Goal: Information Seeking & Learning: Learn about a topic

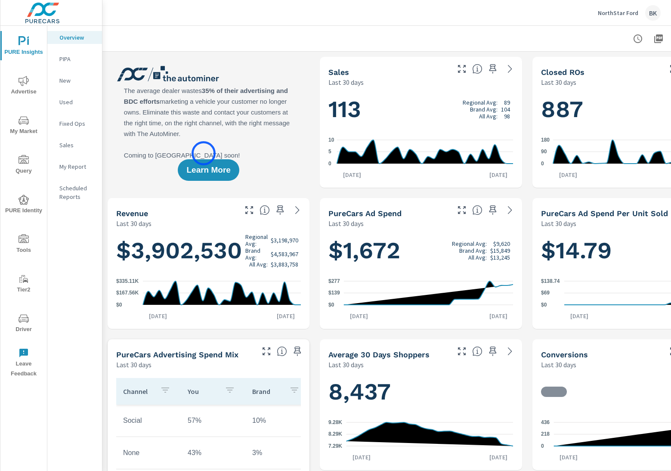
scroll to position [0, 0]
click at [19, 84] on icon "nav menu" at bounding box center [24, 81] width 10 height 10
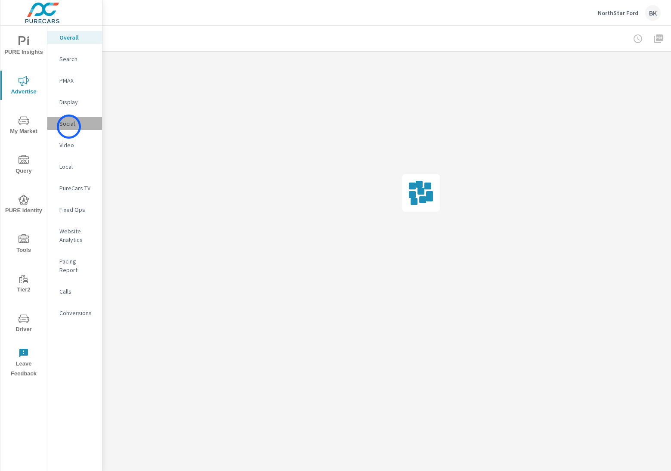
click at [69, 126] on p "Social" at bounding box center [77, 123] width 36 height 9
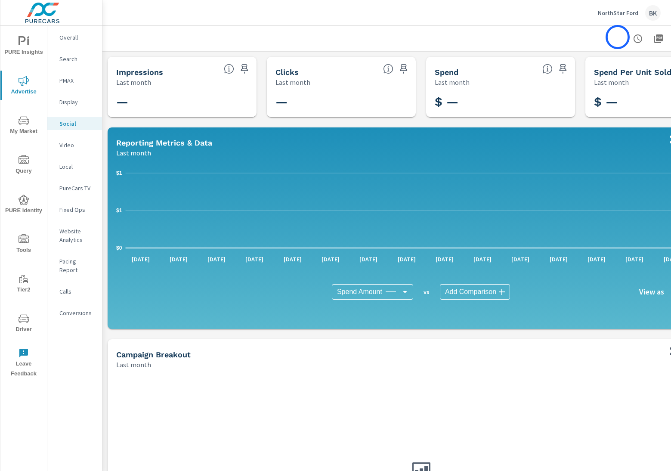
scroll to position [0, 68]
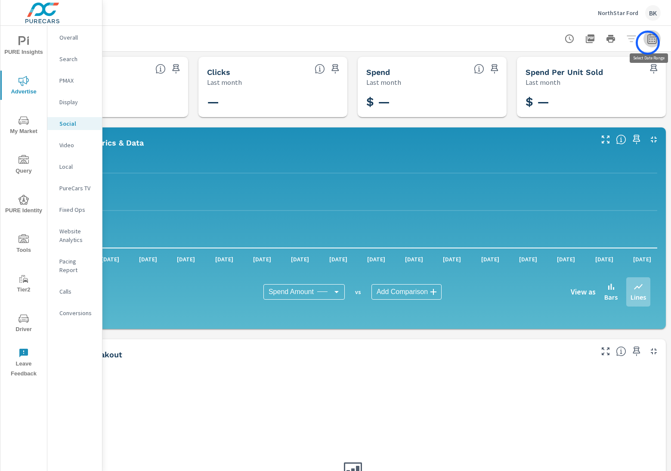
click at [648, 43] on icon "button" at bounding box center [651, 38] width 9 height 10
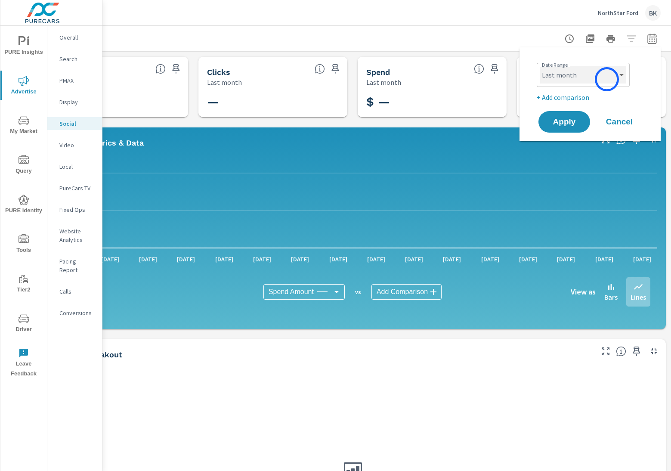
click at [607, 79] on select "Custom [DATE] Last week Last 7 days Last 14 days Last 30 days Last 45 days Last…" at bounding box center [583, 74] width 86 height 17
select select "Month to date"
click at [574, 119] on span "Apply" at bounding box center [563, 122] width 35 height 8
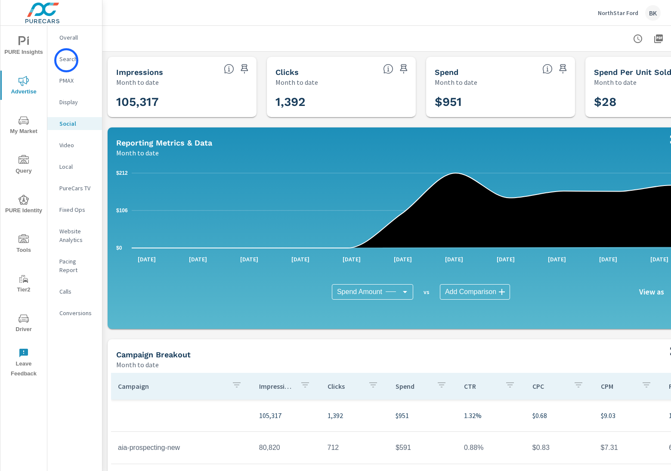
click at [67, 60] on p "Search" at bounding box center [77, 59] width 36 height 9
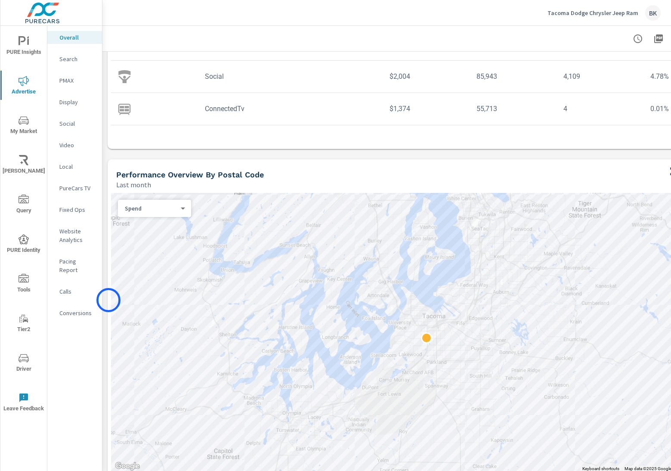
scroll to position [164, 0]
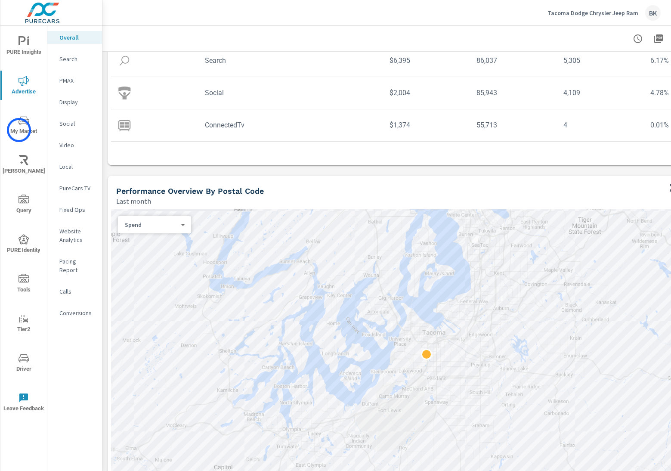
click at [19, 130] on span "My Market" at bounding box center [23, 125] width 41 height 21
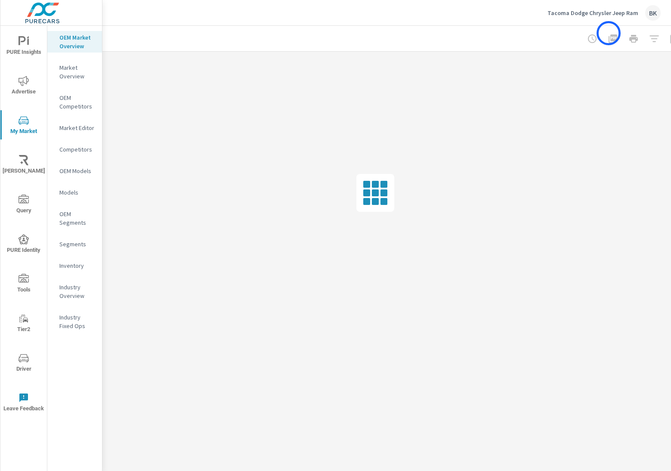
scroll to position [0, 68]
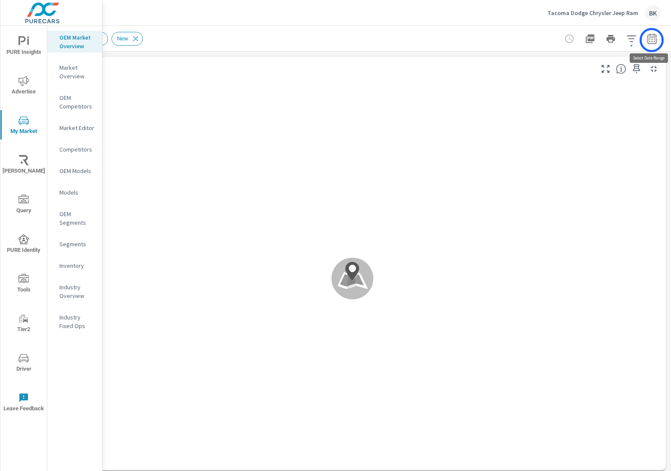
click at [651, 40] on icon "button" at bounding box center [652, 39] width 10 height 10
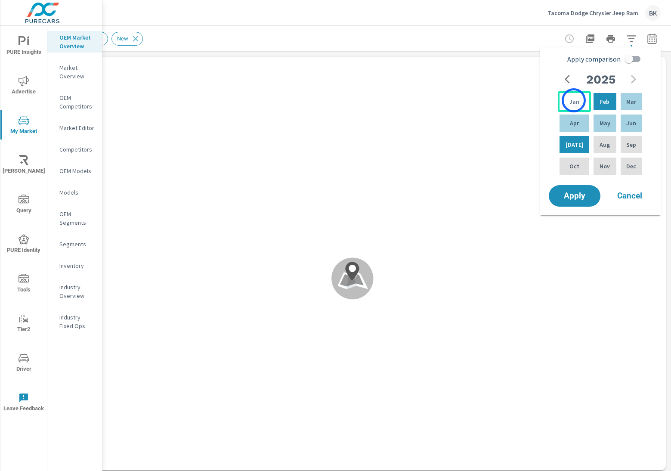
click at [574, 100] on p "Jan" at bounding box center [574, 101] width 10 height 9
click at [631, 130] on div "Jun" at bounding box center [631, 123] width 25 height 21
click at [637, 58] on input "Apply comparison" at bounding box center [628, 59] width 49 height 16
checkbox input "true"
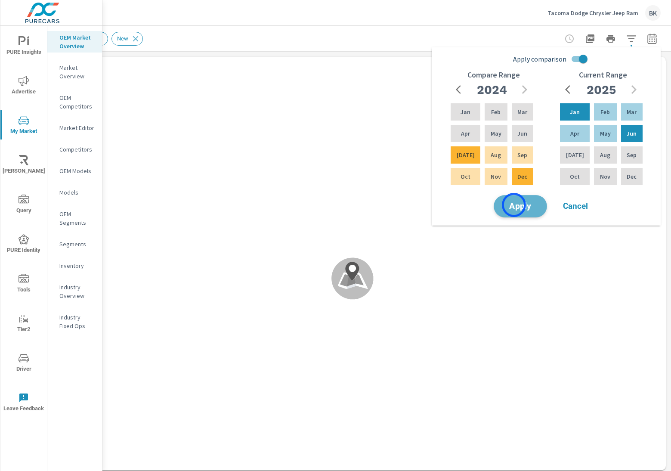
click at [514, 205] on span "Apply" at bounding box center [520, 206] width 35 height 8
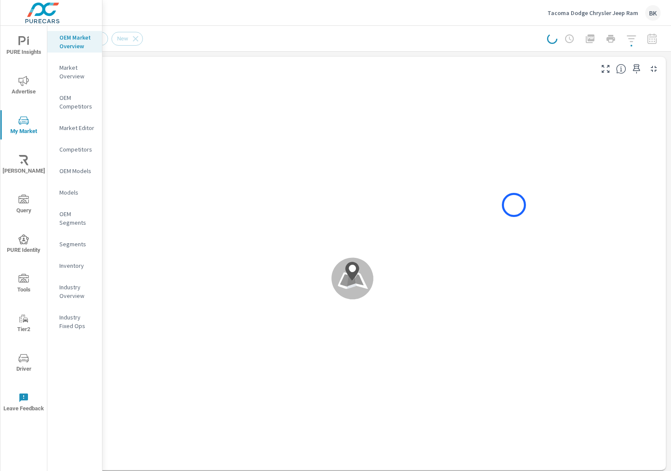
scroll to position [0, 0]
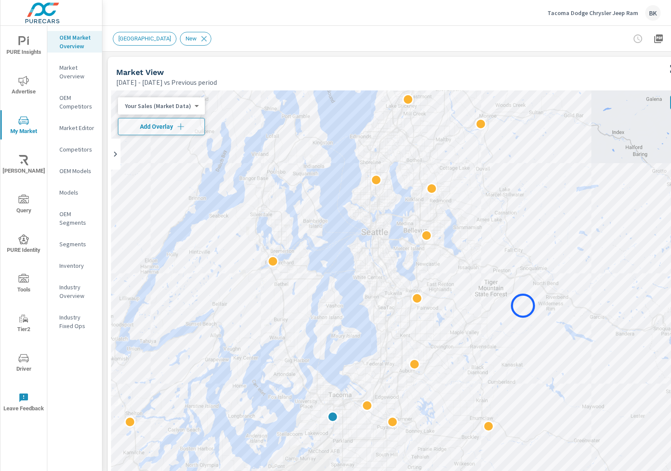
drag, startPoint x: 620, startPoint y: 214, endPoint x: 523, endPoint y: 305, distance: 133.3
click at [523, 305] on div at bounding box center [421, 329] width 620 height 478
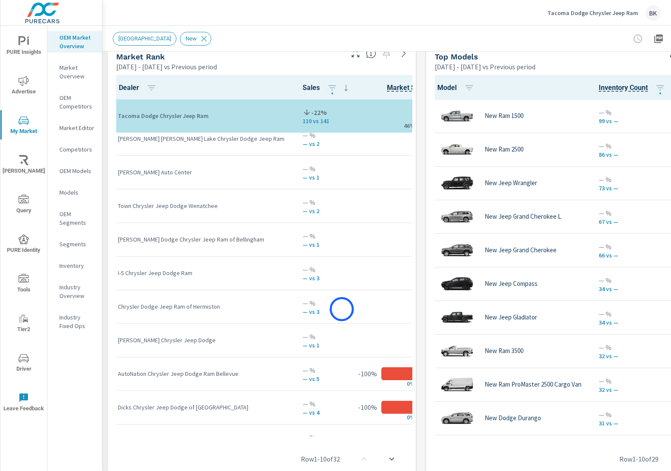
scroll to position [737, 0]
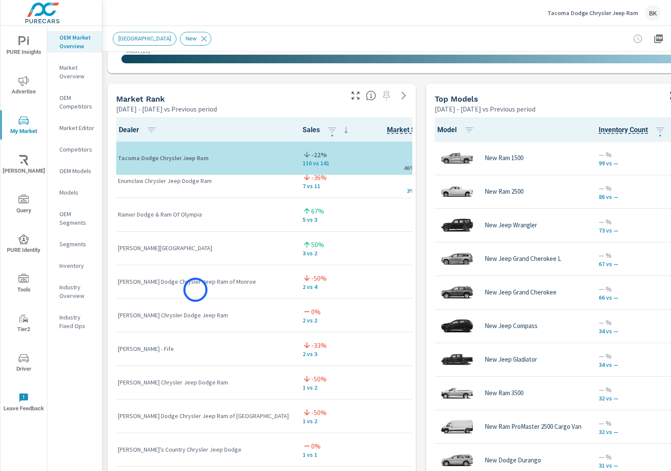
scroll to position [133, 0]
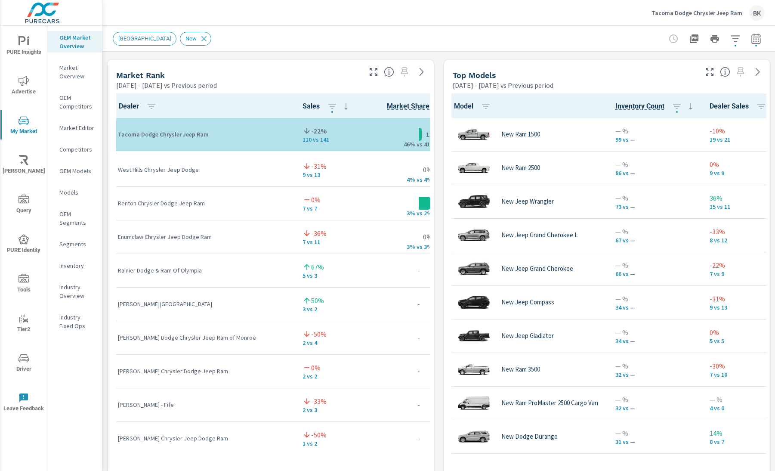
scroll to position [0, 0]
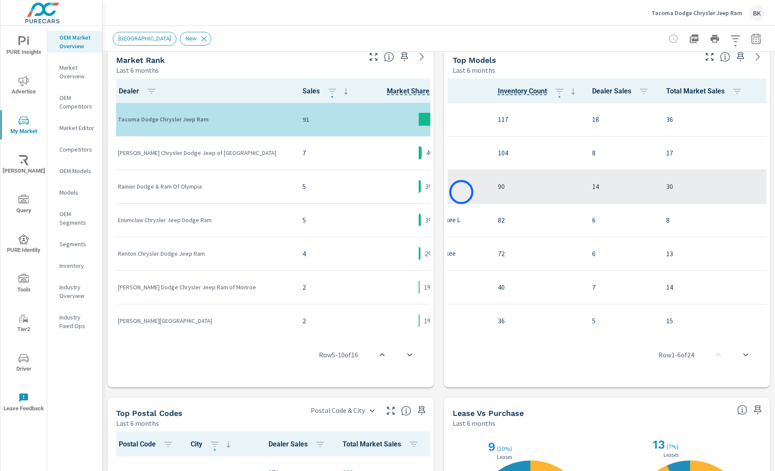
scroll to position [0, 217]
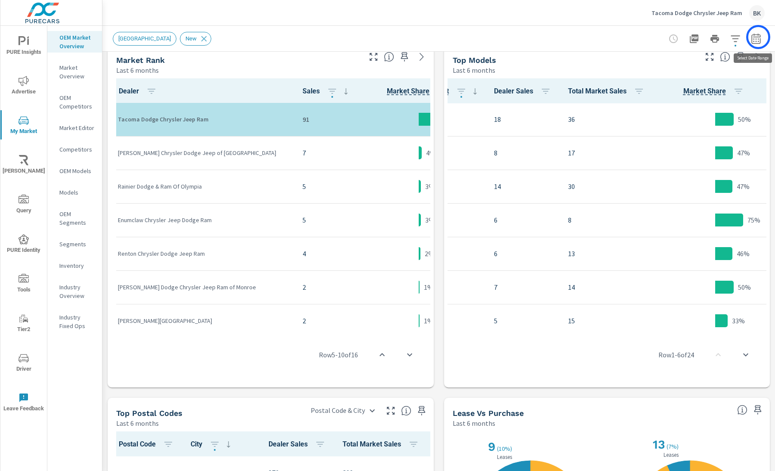
click at [670, 37] on icon "button" at bounding box center [756, 39] width 10 height 10
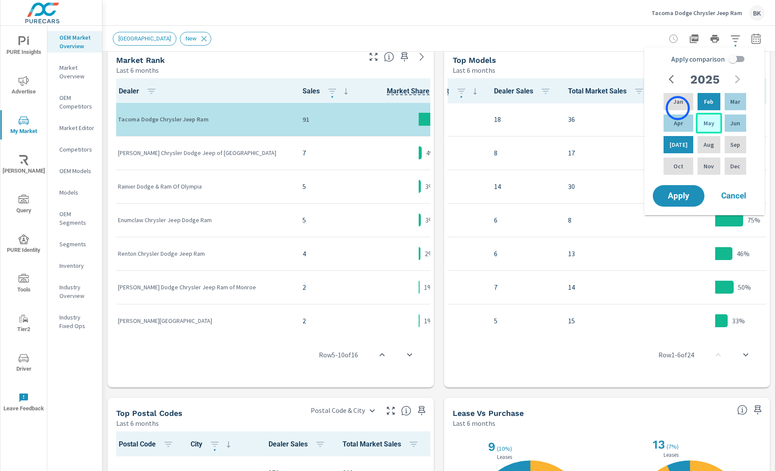
drag, startPoint x: 678, startPoint y: 108, endPoint x: 706, endPoint y: 122, distance: 31.6
click at [670, 109] on div "Jan" at bounding box center [678, 101] width 33 height 21
click at [670, 122] on div "Jun" at bounding box center [735, 123] width 25 height 21
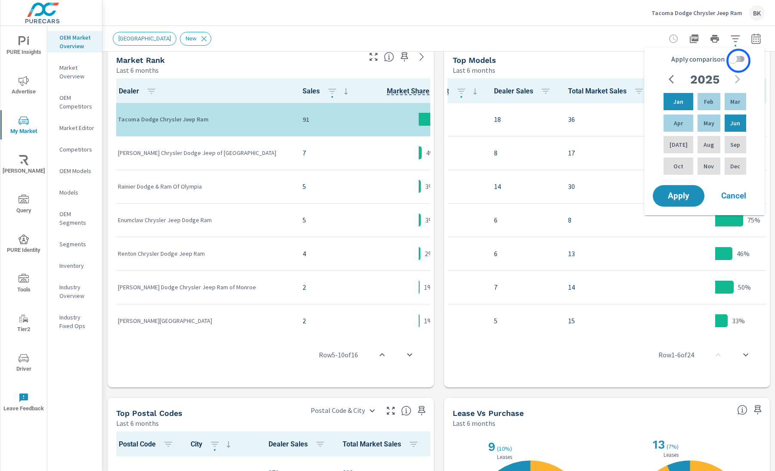
click at [670, 61] on input "Apply comparison" at bounding box center [732, 59] width 49 height 16
checkbox input "true"
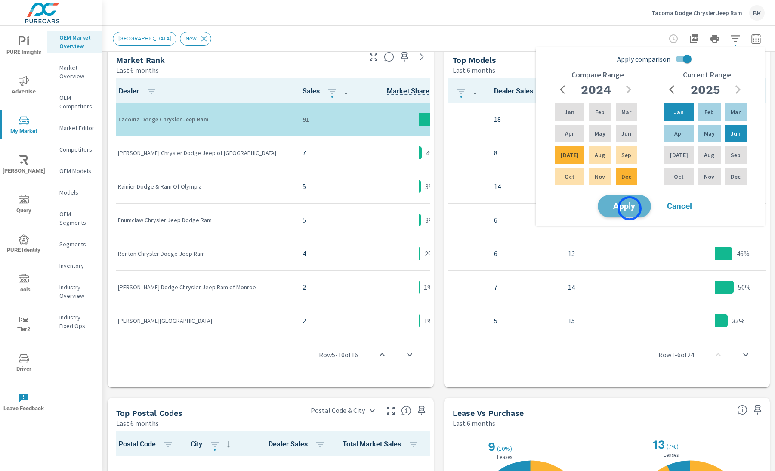
click at [629, 208] on span "Apply" at bounding box center [624, 206] width 35 height 8
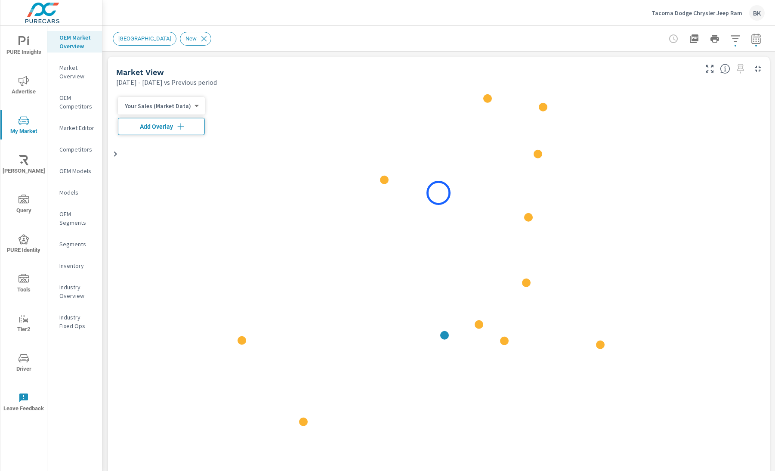
scroll to position [0, 0]
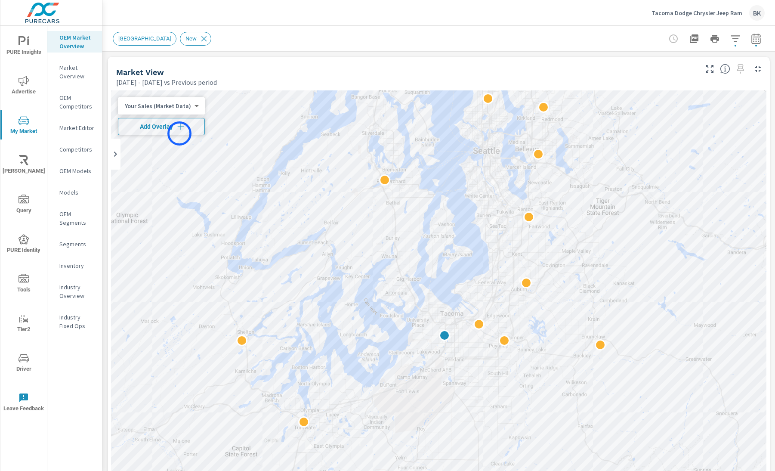
click at [179, 133] on button "Add Overlay" at bounding box center [161, 126] width 87 height 17
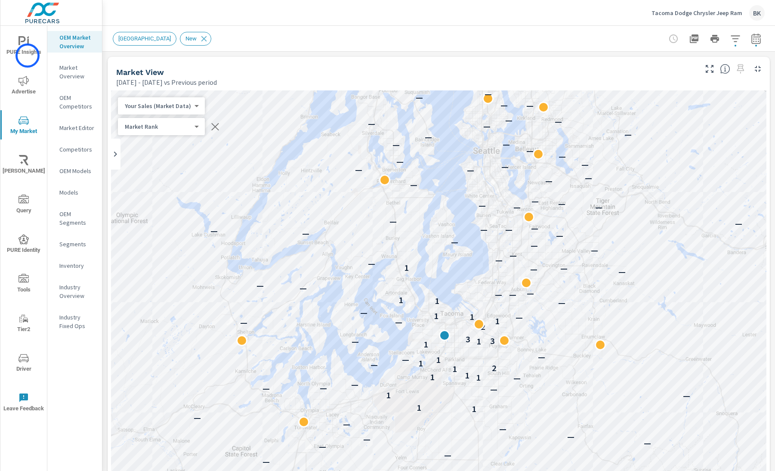
click at [26, 54] on span "PURE Insights" at bounding box center [23, 46] width 41 height 21
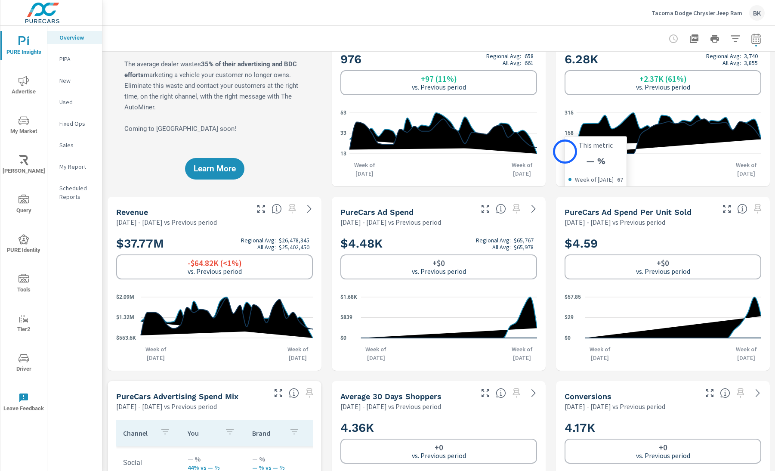
scroll to position [53, 0]
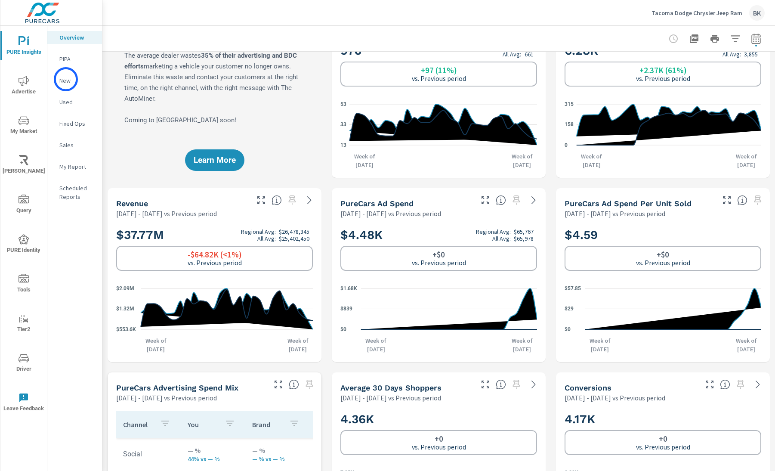
click at [66, 79] on p "New" at bounding box center [77, 80] width 36 height 9
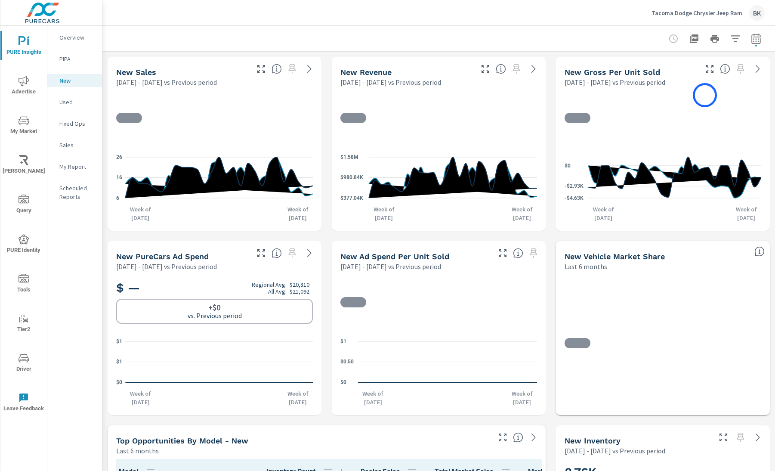
scroll to position [0, 0]
click at [670, 37] on button "button" at bounding box center [755, 38] width 17 height 17
select select "Previous period"
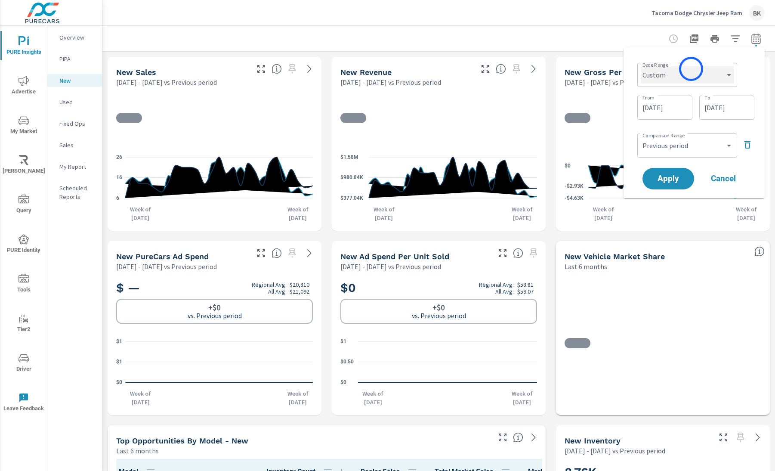
click at [670, 69] on select "Custom [DATE] Last week Last 7 days Last 14 days Last 30 days Last 45 days Last…" at bounding box center [687, 74] width 93 height 17
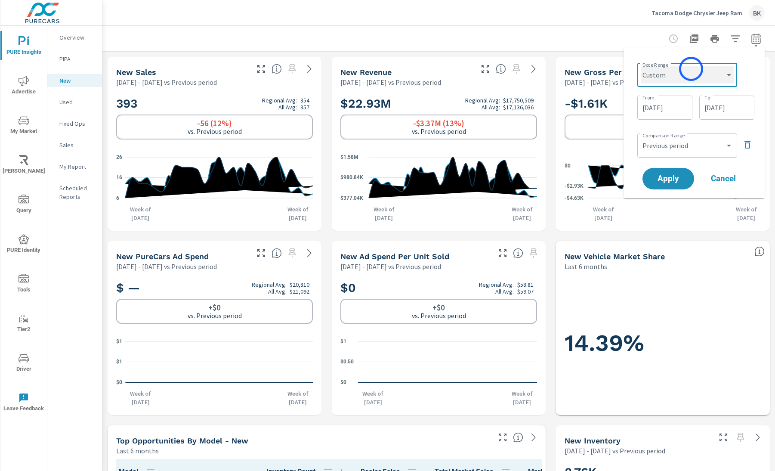
select select "Last 45 days"
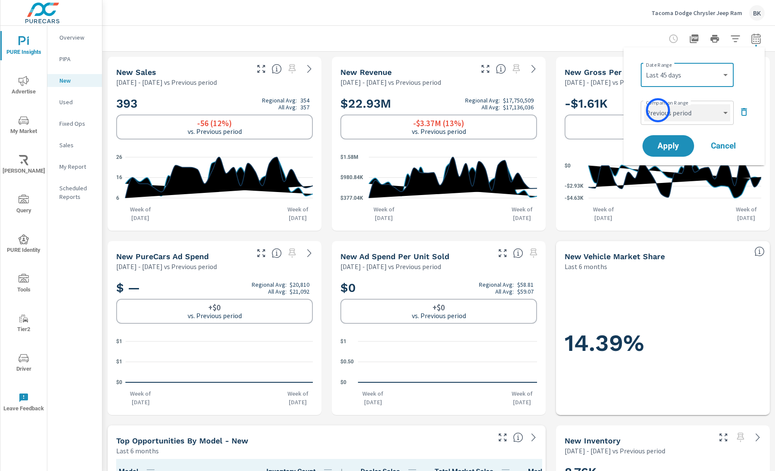
click at [658, 110] on select "Custom Previous period Previous month Previous year" at bounding box center [687, 112] width 86 height 17
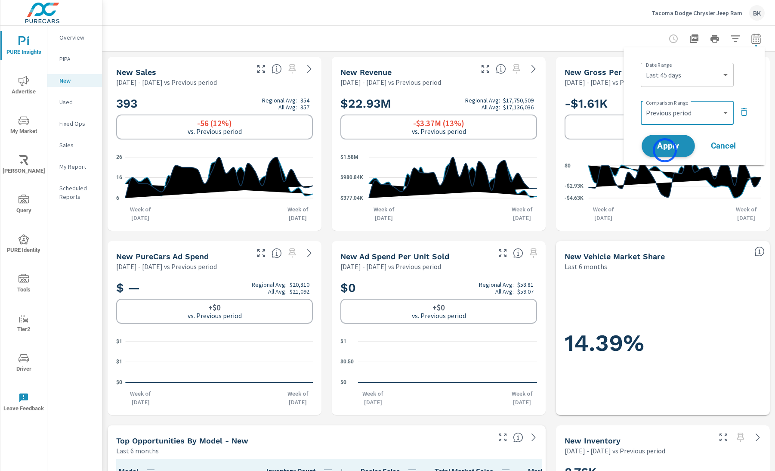
click at [665, 150] on span "Apply" at bounding box center [668, 146] width 35 height 8
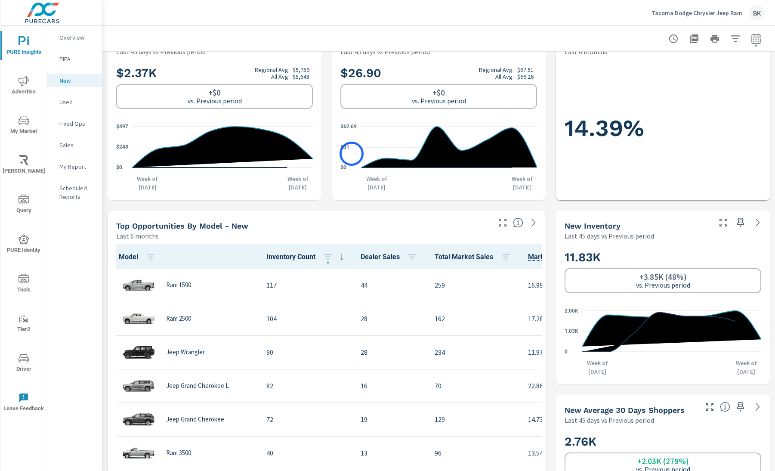
scroll to position [283, 0]
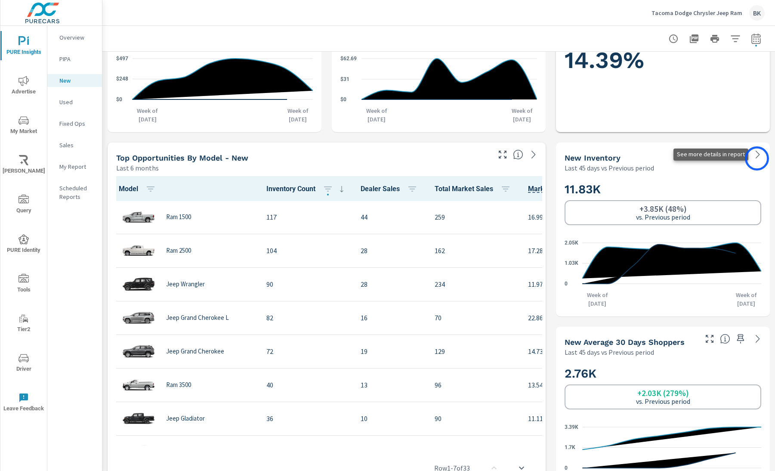
click at [670, 157] on icon at bounding box center [758, 154] width 10 height 10
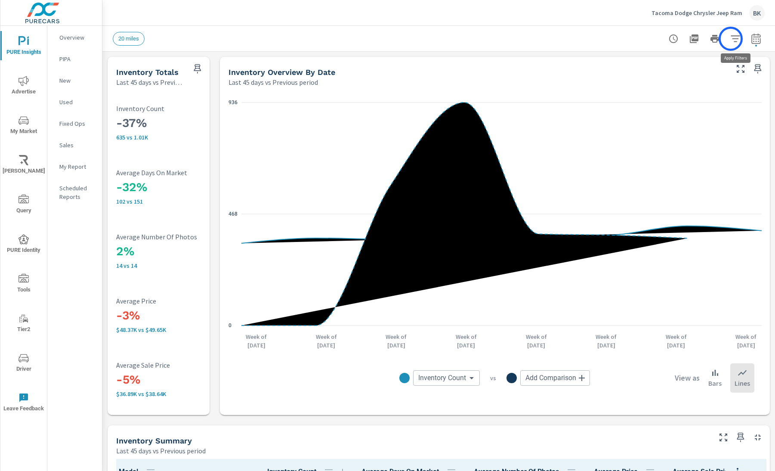
click at [670, 39] on icon "button" at bounding box center [735, 39] width 10 height 10
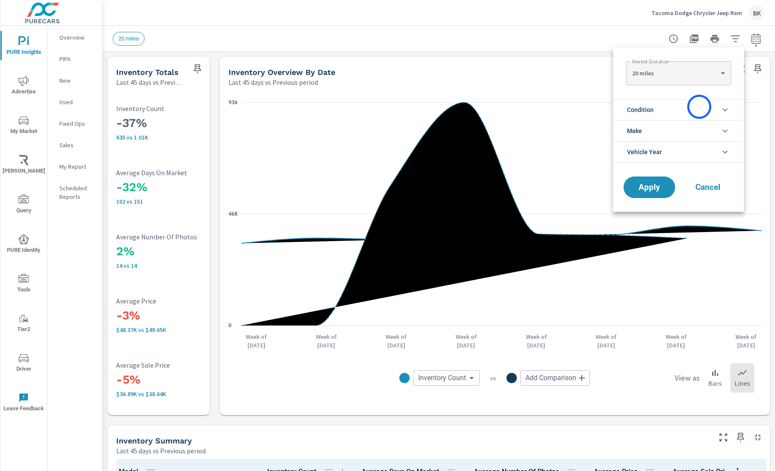
click at [670, 108] on li "Condition" at bounding box center [678, 109] width 131 height 21
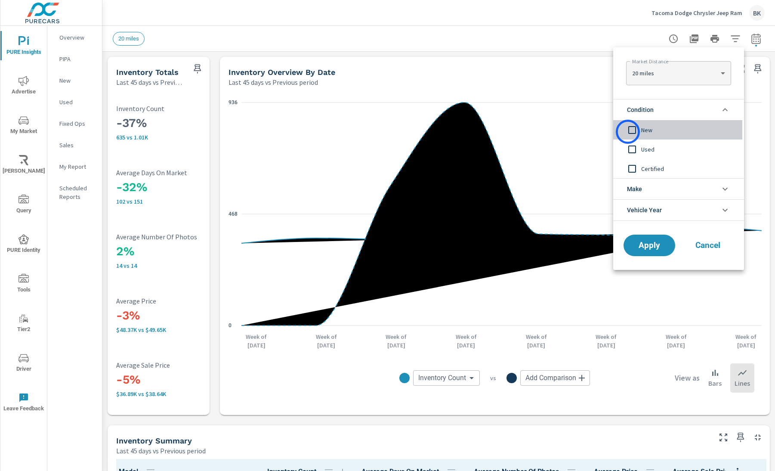
click at [628, 132] on input "filter options" at bounding box center [632, 130] width 18 height 18
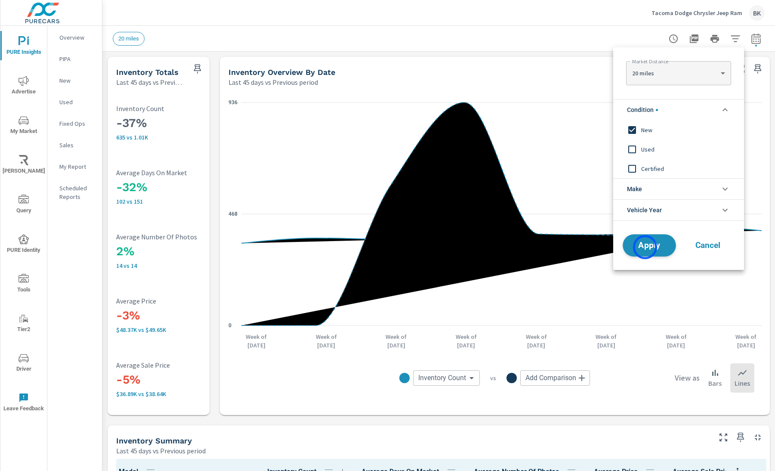
click at [645, 247] on span "Apply" at bounding box center [649, 245] width 35 height 8
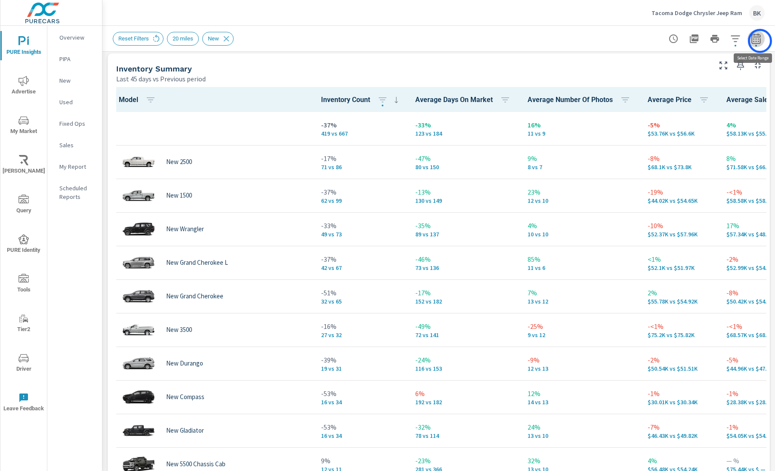
click at [670, 41] on icon "button" at bounding box center [755, 38] width 9 height 10
select select "Last 45 days"
select select "Previous period"
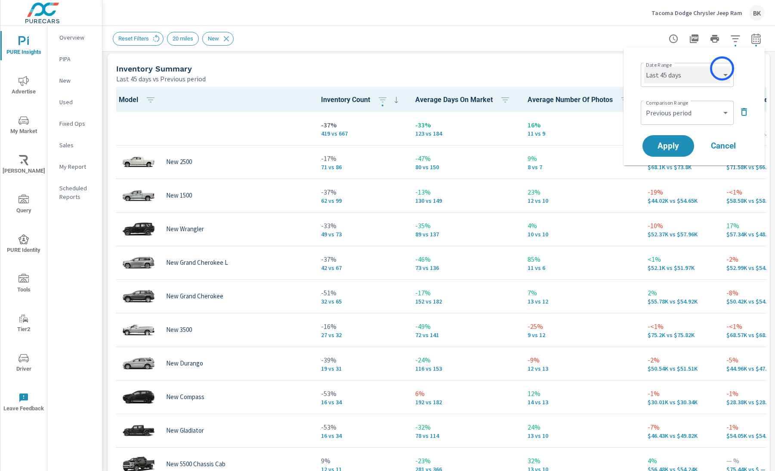
click at [670, 68] on select "Custom [DATE] Last week Last 7 days Last 14 days Last 30 days Last 45 days Last…" at bounding box center [687, 74] width 86 height 17
select select "Last month"
click at [668, 117] on select "Custom Previous period Previous month Previous year" at bounding box center [687, 112] width 86 height 17
select select "Previous month"
click at [670, 147] on span "Apply" at bounding box center [668, 146] width 35 height 8
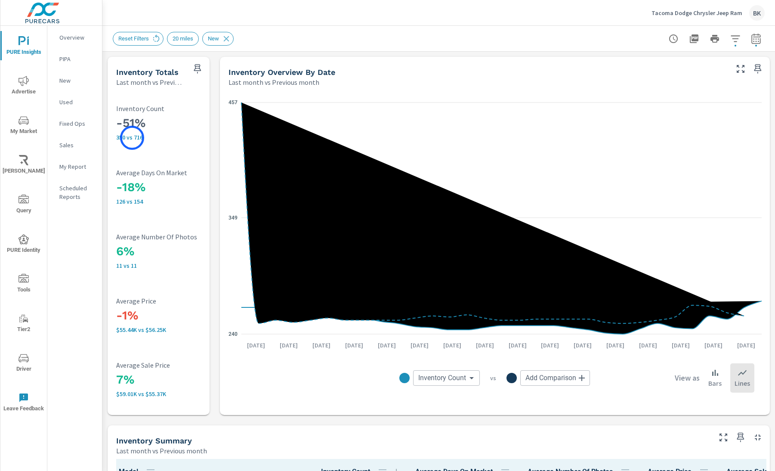
scroll to position [0, 0]
drag, startPoint x: 160, startPoint y: 138, endPoint x: 95, endPoint y: 117, distance: 69.3
click at [95, 117] on div "PURE Insights Advertise My Market [PERSON_NAME] Query PURE Identity Tools Tier2…" at bounding box center [387, 235] width 775 height 471
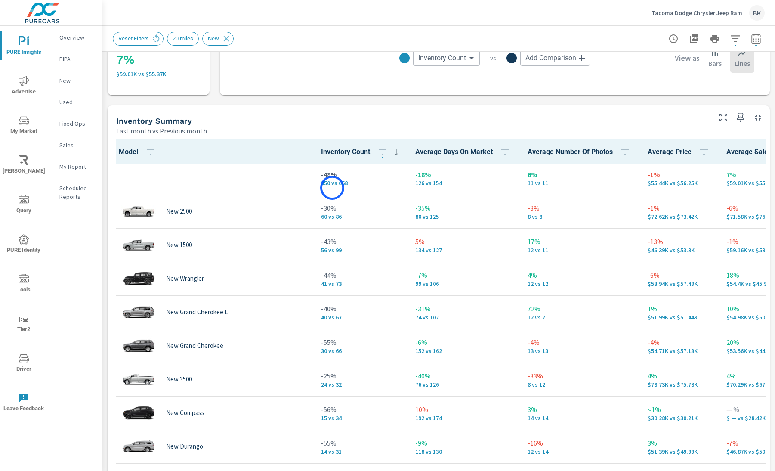
scroll to position [2, 0]
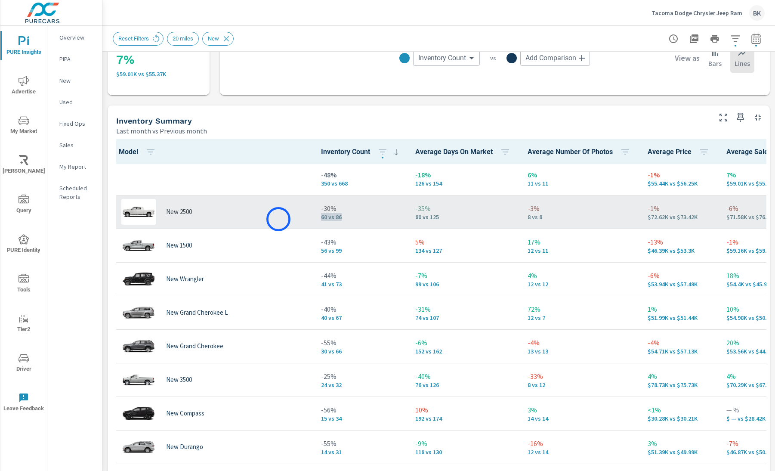
drag, startPoint x: 321, startPoint y: 220, endPoint x: 278, endPoint y: 219, distance: 42.6
click at [314, 219] on td "-30% 60 vs 86" at bounding box center [361, 212] width 94 height 34
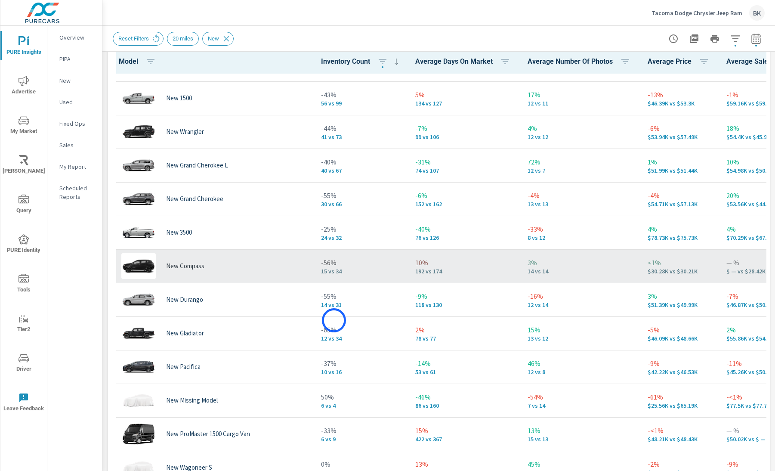
scroll to position [62, 0]
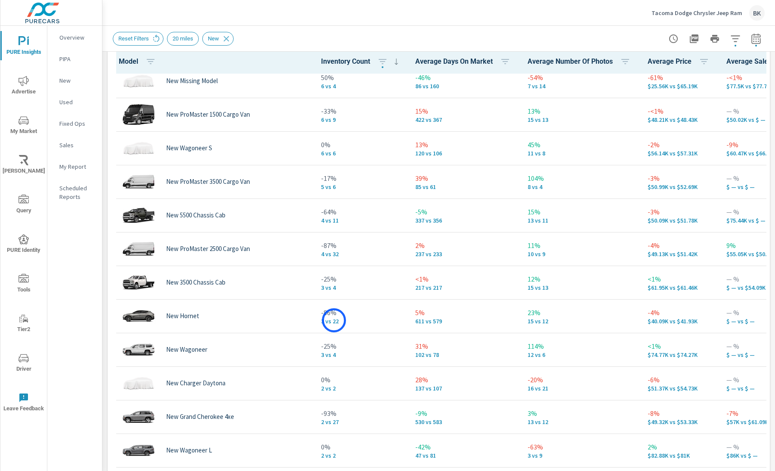
scroll to position [410, 0]
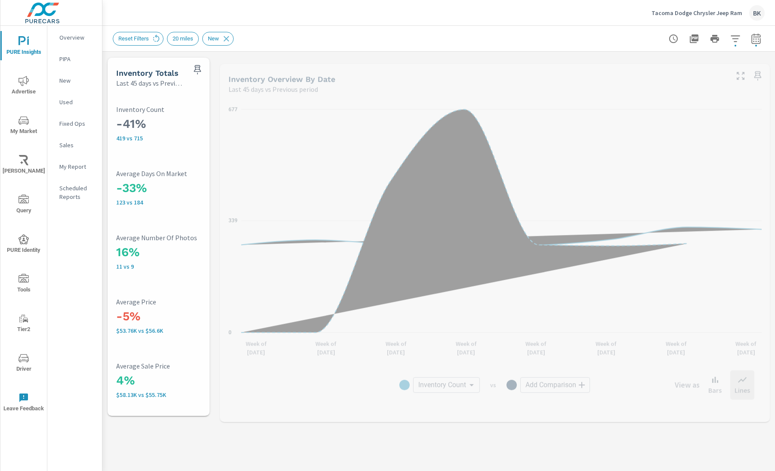
scroll to position [0, 0]
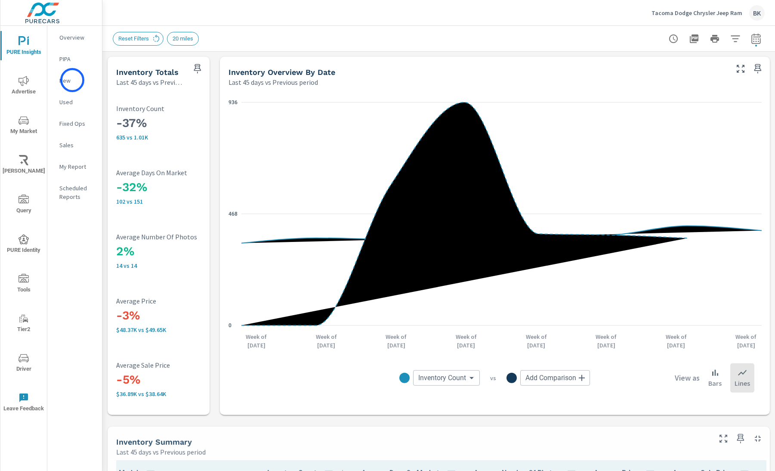
scroll to position [0, 0]
click at [72, 80] on p "New" at bounding box center [77, 80] width 36 height 9
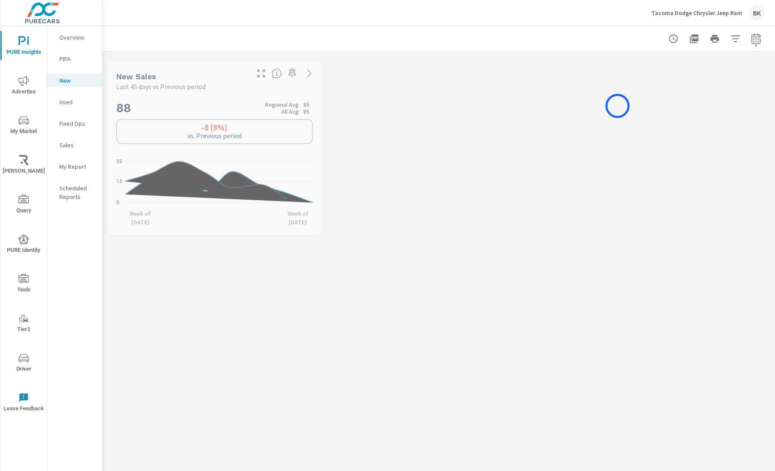
scroll to position [0, 0]
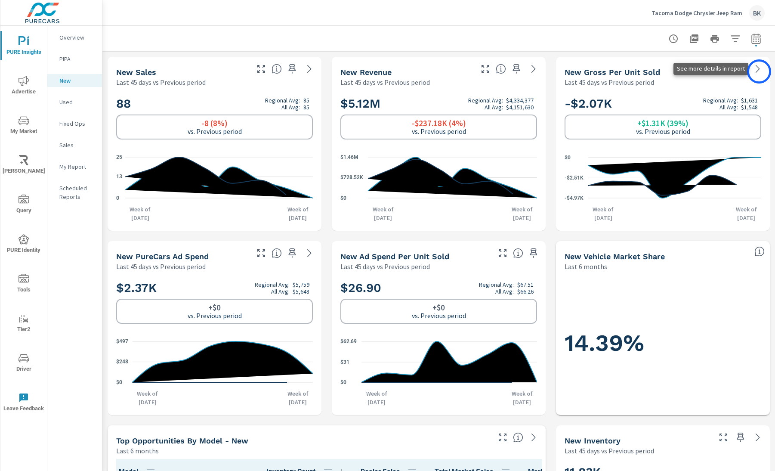
click at [670, 71] on icon at bounding box center [758, 69] width 10 height 10
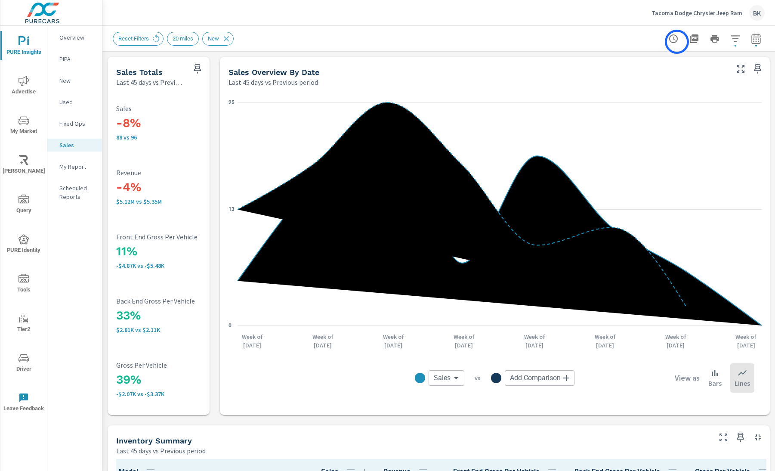
scroll to position [0, 0]
click at [670, 43] on icon "button" at bounding box center [755, 38] width 9 height 10
select select "Last 45 days"
select select "Previous period"
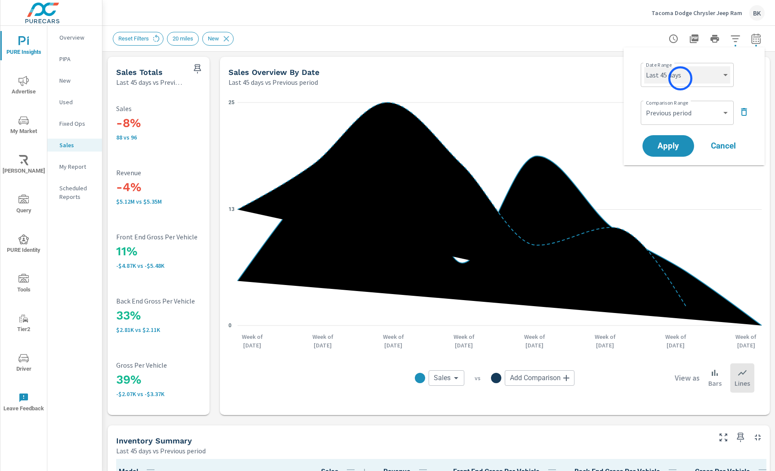
click at [670, 78] on select "Custom [DATE] Last week Last 7 days Last 14 days Last 30 days Last 45 days Last…" at bounding box center [687, 74] width 86 height 17
click at [662, 112] on select "Custom Previous period Previous month Previous year" at bounding box center [687, 112] width 86 height 17
click at [670, 77] on select "Custom [DATE] Last week Last 7 days Last 14 days Last 30 days Last 45 days Last…" at bounding box center [687, 74] width 86 height 17
select select "Last month"
click at [670, 113] on select "Custom Previous period Previous month Previous year" at bounding box center [687, 112] width 86 height 17
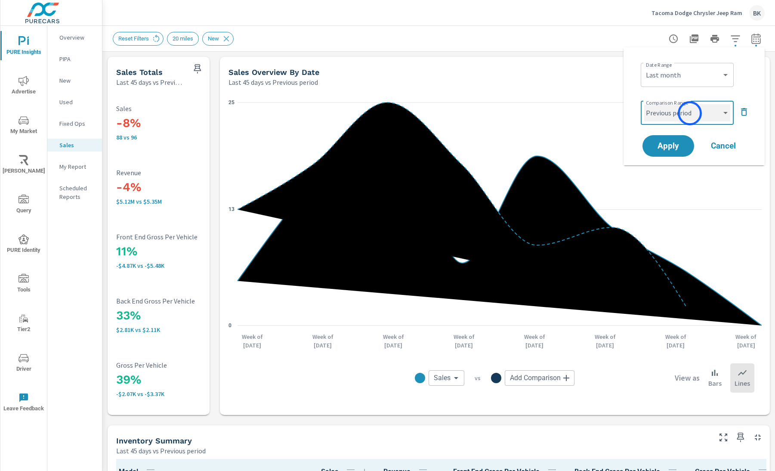
select select "Previous month"
click at [670, 145] on span "Apply" at bounding box center [668, 146] width 35 height 8
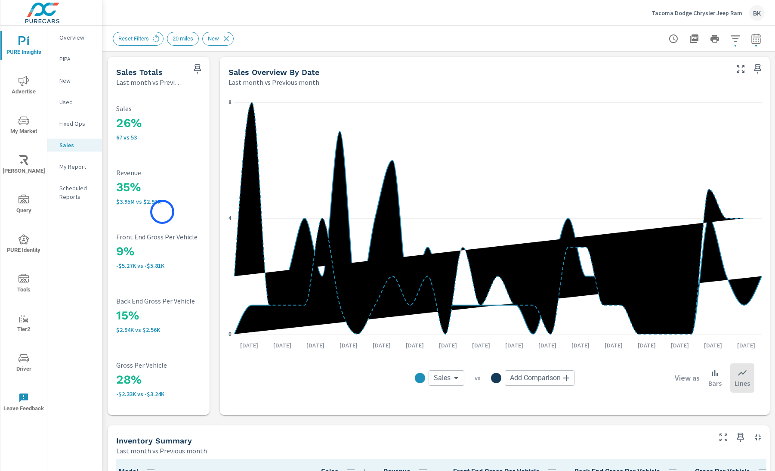
scroll to position [0, 0]
drag, startPoint x: 145, startPoint y: 142, endPoint x: 118, endPoint y: 118, distance: 35.9
click at [118, 118] on div "26% 67 vs 53 Sales" at bounding box center [173, 123] width 114 height 54
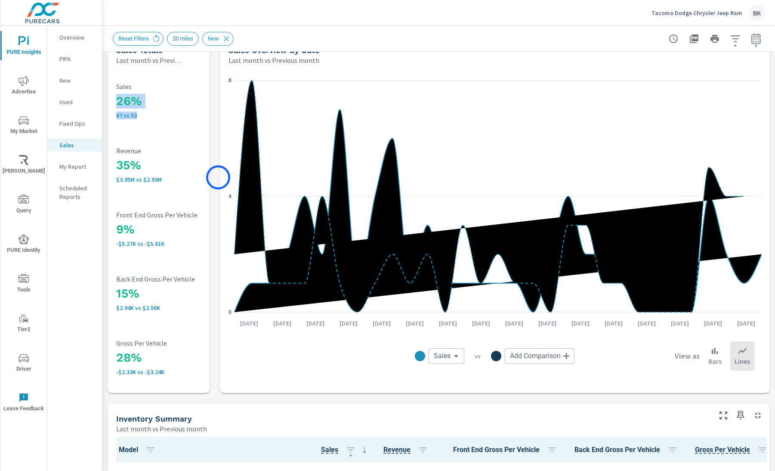
scroll to position [34, 0]
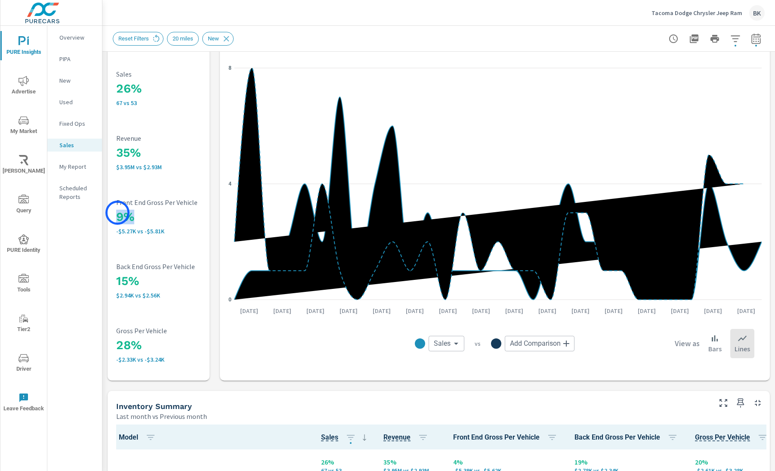
drag, startPoint x: 146, startPoint y: 215, endPoint x: 117, endPoint y: 213, distance: 28.9
click at [117, 213] on h3 "9%" at bounding box center [173, 217] width 114 height 15
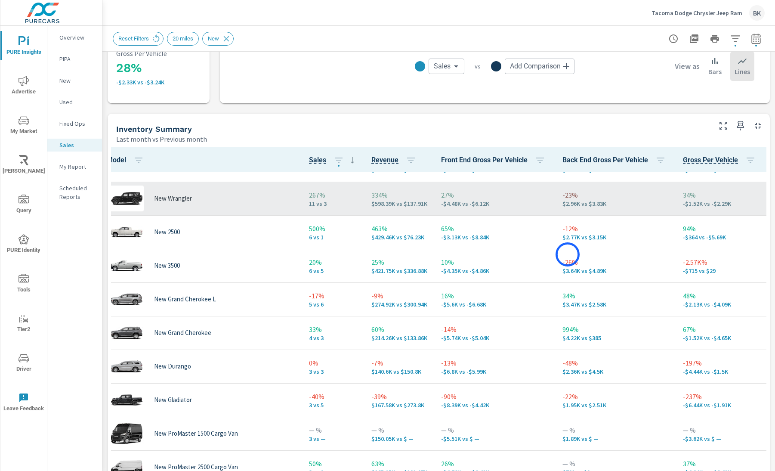
scroll to position [68, 12]
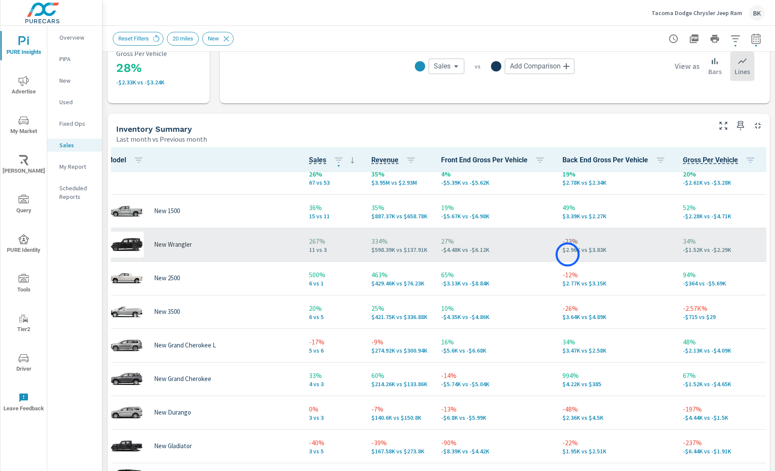
scroll to position [11, 12]
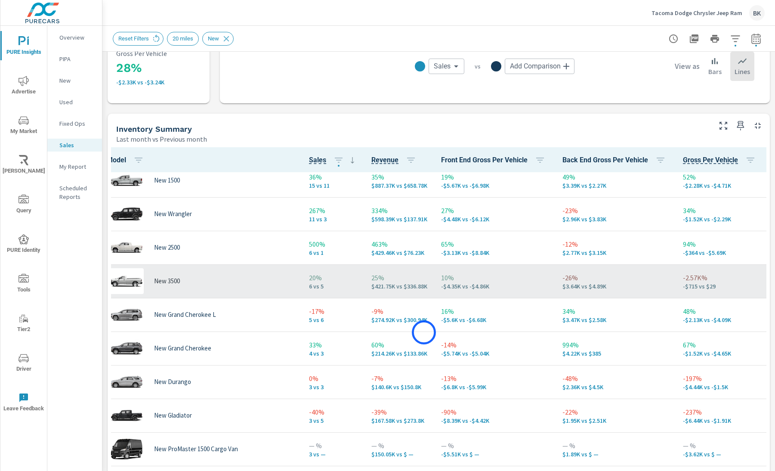
scroll to position [43, 12]
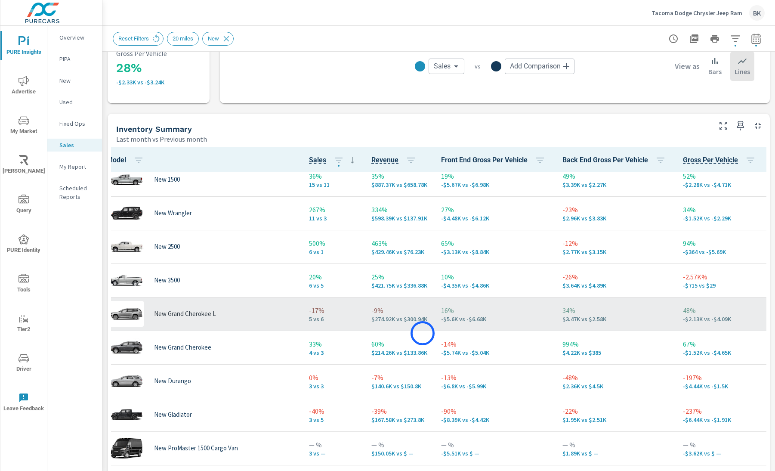
scroll to position [0, 12]
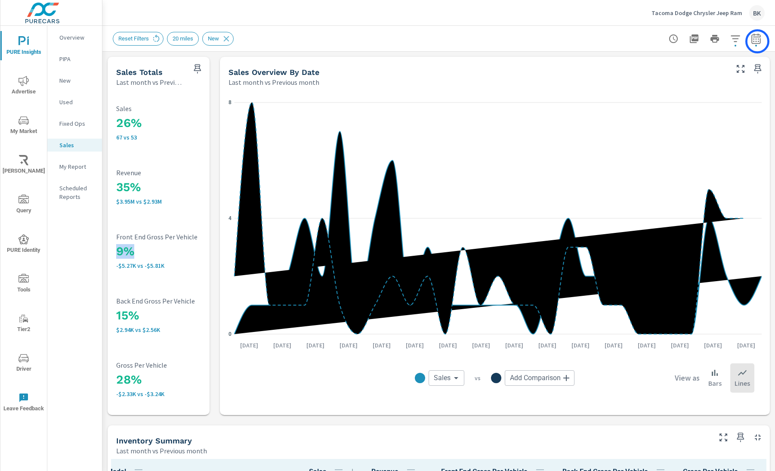
click at [670, 41] on icon "button" at bounding box center [756, 39] width 10 height 10
select select "Last month"
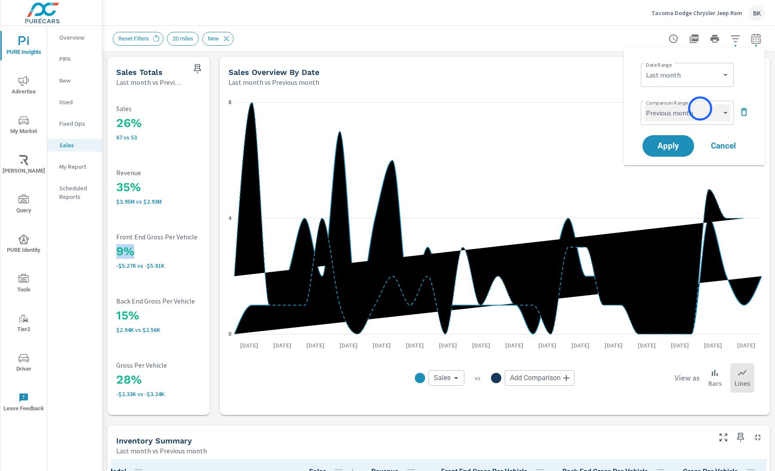
click at [670, 108] on select "Custom Previous period Previous month Previous year" at bounding box center [687, 112] width 86 height 17
select select "Previous year"
click at [670, 148] on span "Apply" at bounding box center [668, 146] width 35 height 8
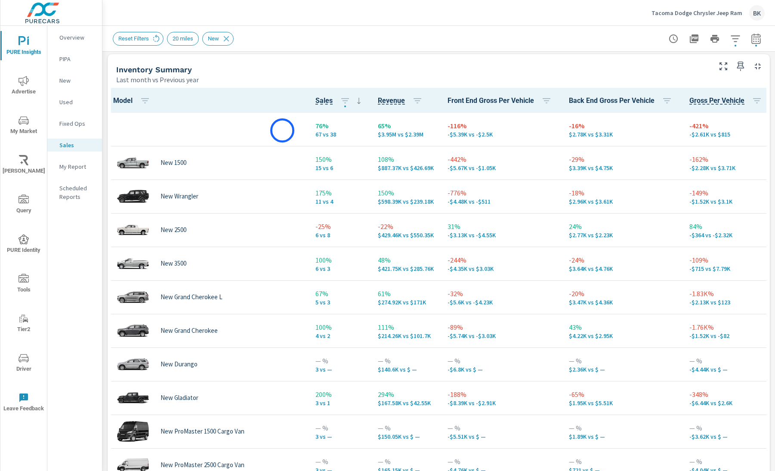
scroll to position [322, 0]
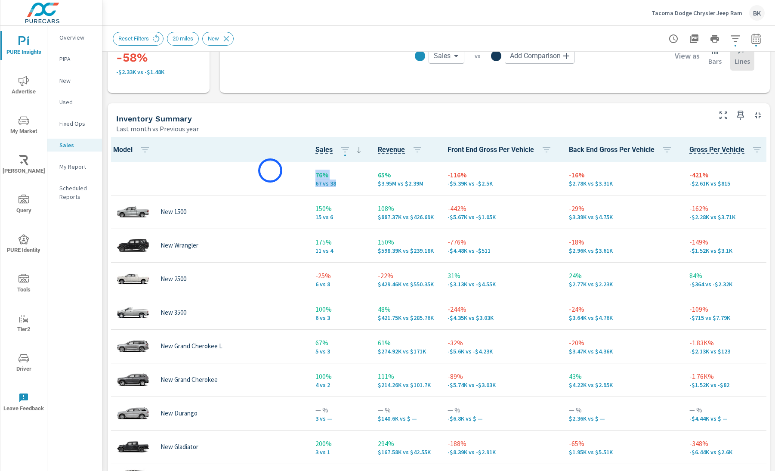
drag, startPoint x: 302, startPoint y: 183, endPoint x: 270, endPoint y: 170, distance: 34.0
click at [270, 170] on tr "76% 67 vs 38 65% $3.95M vs $2.39M -116% -$5.39K vs -$2.5K -16% $2.78K vs $3.31K…" at bounding box center [452, 179] width 694 height 34
click at [321, 185] on p "67 vs 38" at bounding box center [339, 183] width 49 height 7
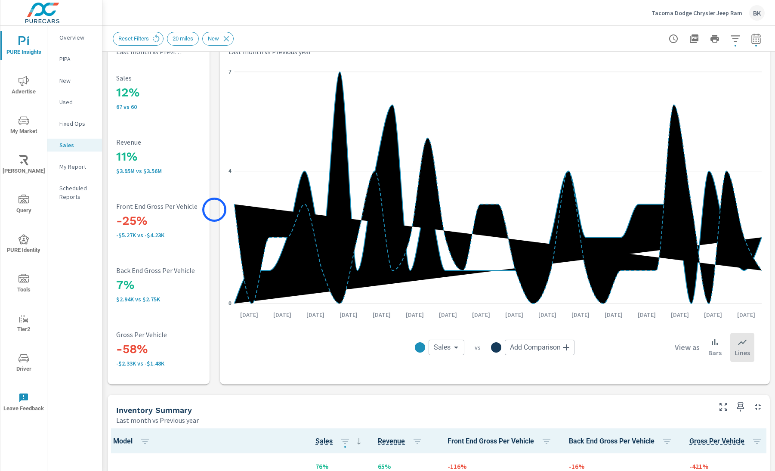
scroll to position [0, 0]
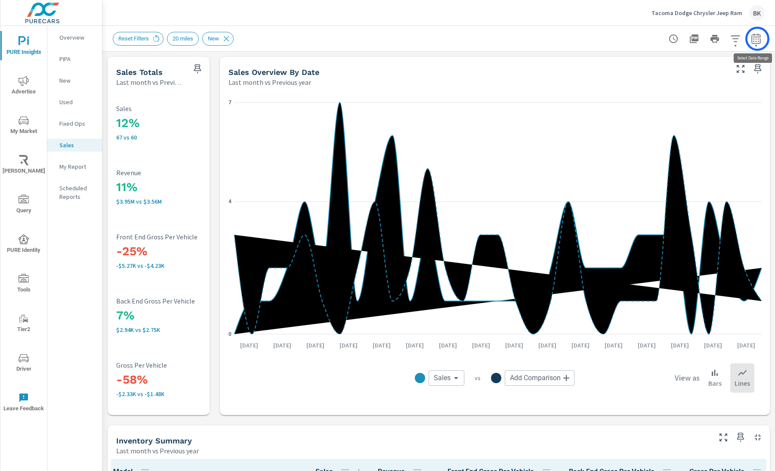
click at [670, 39] on icon "button" at bounding box center [756, 39] width 10 height 10
select select "Last month"
select select "Previous year"
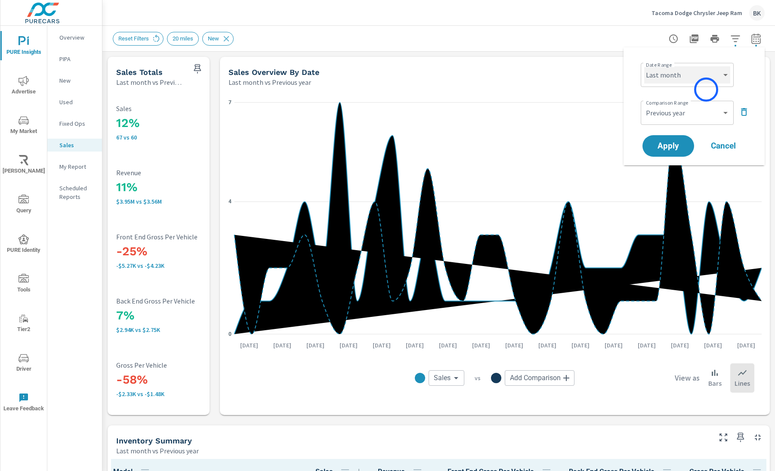
click at [670, 80] on select "Custom [DATE] Last week Last 7 days Last 14 days Last 30 days Last 45 days Last…" at bounding box center [687, 74] width 86 height 17
select select "Month to date"
click at [670, 112] on select "Custom Previous period Previous month Previous year" at bounding box center [687, 112] width 86 height 17
click at [668, 148] on span "Apply" at bounding box center [668, 146] width 35 height 8
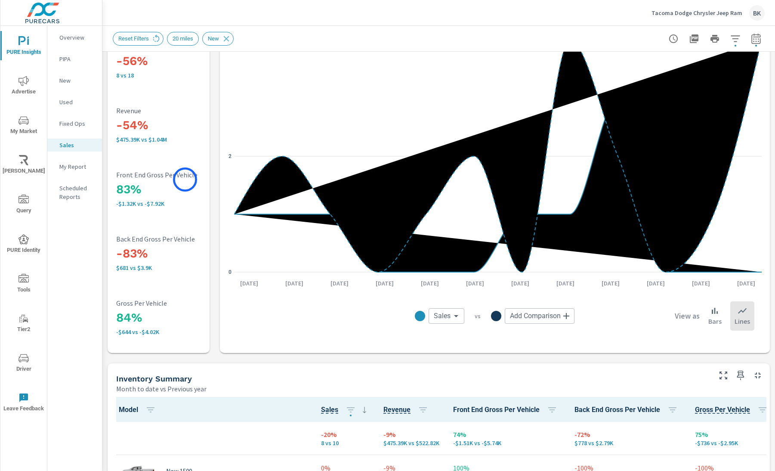
scroll to position [61, 0]
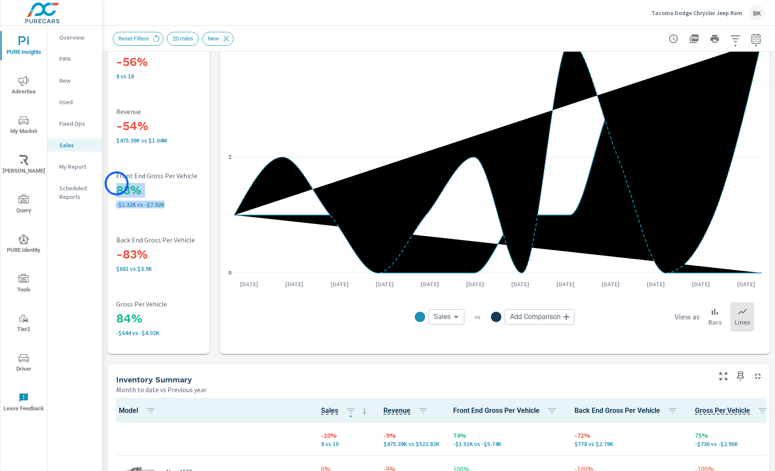
drag, startPoint x: 185, startPoint y: 207, endPoint x: 133, endPoint y: 186, distance: 57.0
click at [116, 183] on div "83% -$1.32K vs -$7.92K Front End Gross Per Vehicle" at bounding box center [173, 190] width 114 height 36
click at [670, 41] on icon "button" at bounding box center [756, 39] width 10 height 10
select select "Month to date"
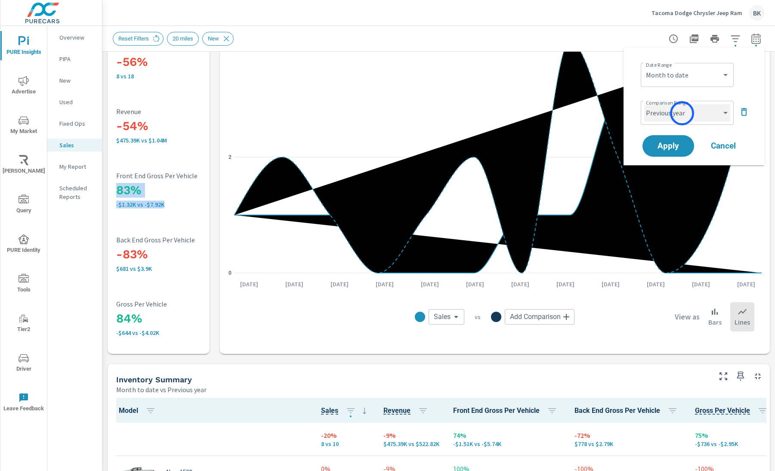
click at [670, 114] on select "Custom Previous period Previous month Previous year" at bounding box center [687, 112] width 86 height 17
select select "Previous month"
click at [668, 148] on span "Apply" at bounding box center [668, 146] width 35 height 8
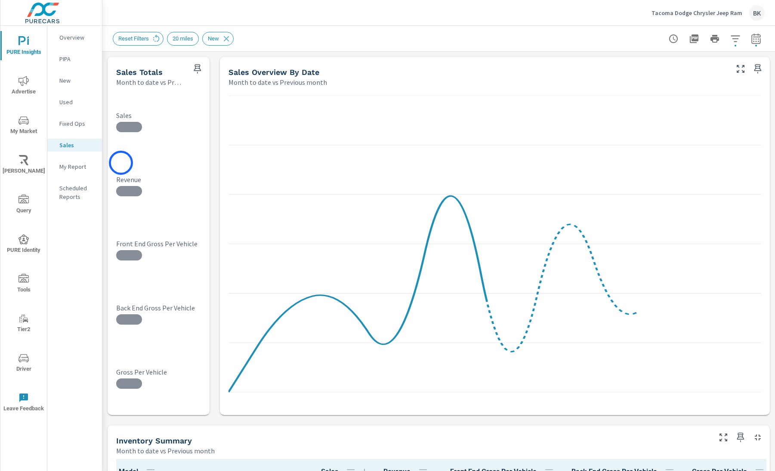
scroll to position [0, 0]
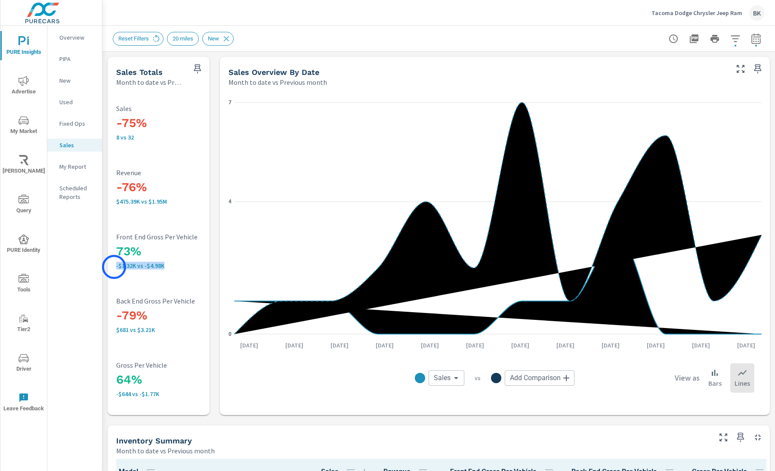
drag, startPoint x: 168, startPoint y: 267, endPoint x: 122, endPoint y: 265, distance: 46.1
click at [114, 267] on div "-75% 8 vs 32 Sales -76% $475.39K vs $1.95M Revenue 73% -$1.32K vs -$4.98K Front…" at bounding box center [158, 250] width 95 height 321
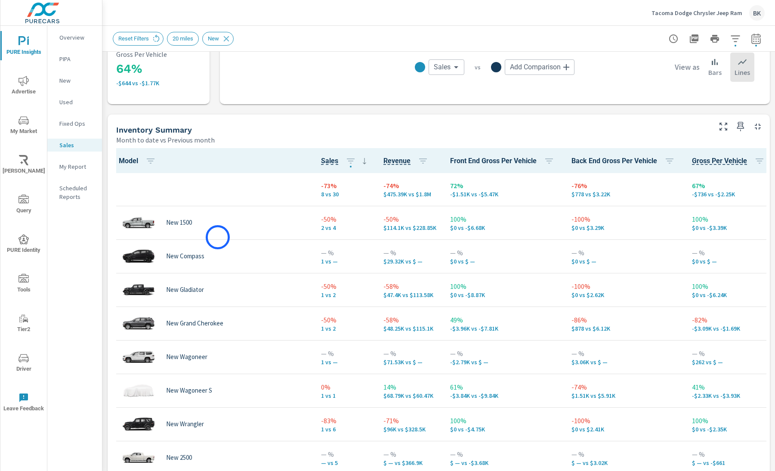
scroll to position [385, 0]
